Goal: Task Accomplishment & Management: Use online tool/utility

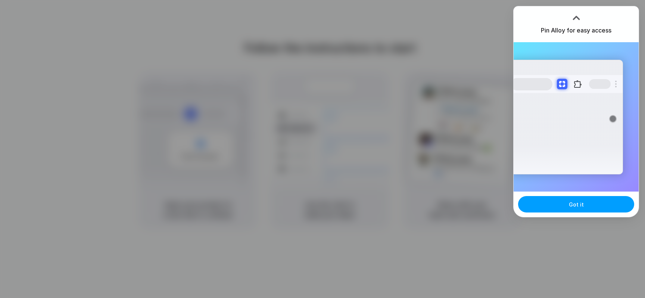
click at [574, 206] on span "Got it" at bounding box center [576, 204] width 15 height 8
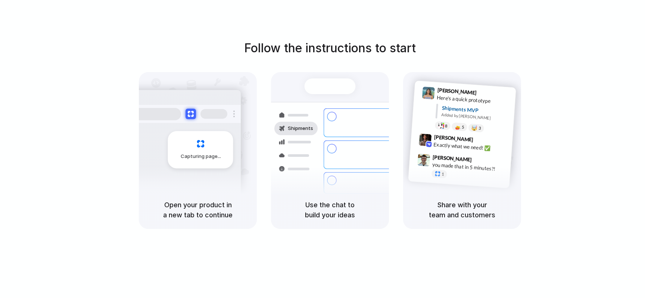
click at [576, 39] on div "Follow the instructions to start Capturing page Open your product in a new tab …" at bounding box center [329, 134] width 645 height 190
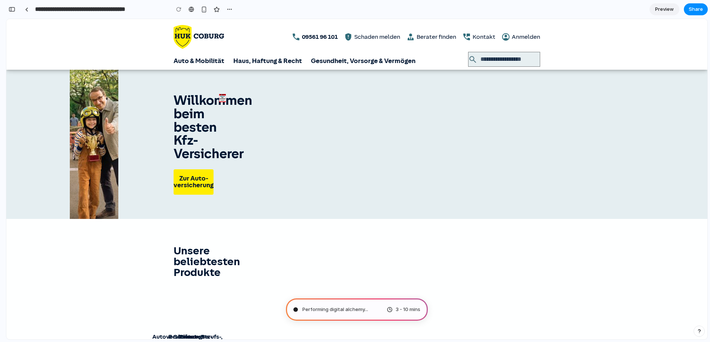
type input "**********"
click at [342, 183] on section "Willkommen beim besten Kfz-Versicherer Zur Auto versicherung" at bounding box center [357, 144] width 378 height 100
click at [346, 297] on span "Performing digital alchemy" at bounding box center [333, 309] width 62 height 7
click at [344, 297] on span "Performing digital alchemy ." at bounding box center [333, 309] width 63 height 7
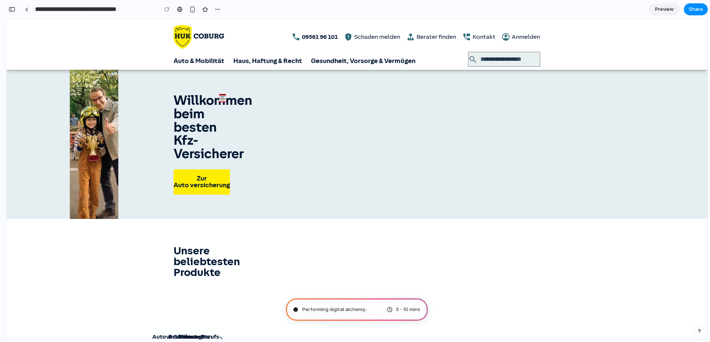
click at [344, 297] on span "Performing digital alchemy .." at bounding box center [334, 309] width 65 height 7
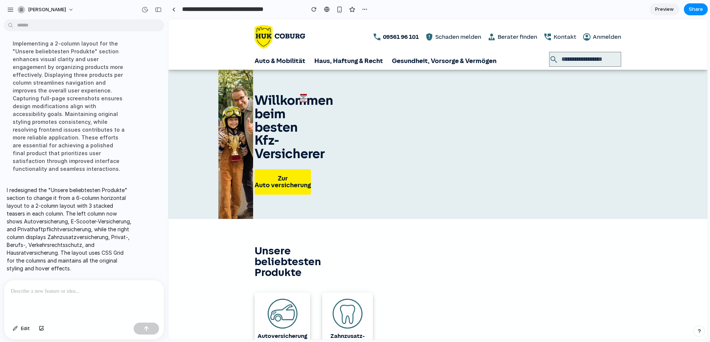
scroll to position [80, 0]
click at [645, 10] on span "Preview" at bounding box center [664, 9] width 19 height 7
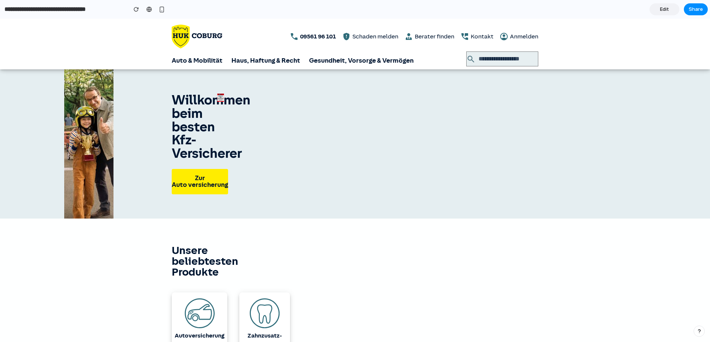
click at [645, 13] on link "Edit" at bounding box center [664, 9] width 30 height 12
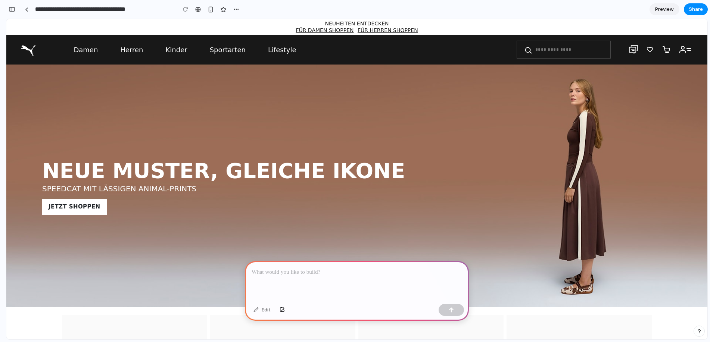
click at [109, 35] on link "Herren" at bounding box center [131, 50] width 45 height 30
click at [295, 280] on div at bounding box center [357, 281] width 224 height 40
click at [286, 274] on div at bounding box center [357, 281] width 224 height 40
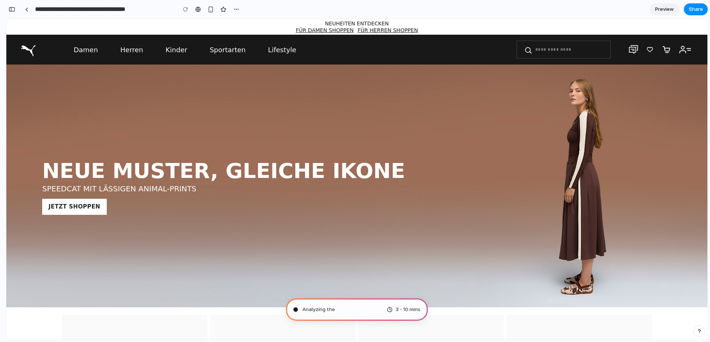
type input "**********"
